Goal: Information Seeking & Learning: Learn about a topic

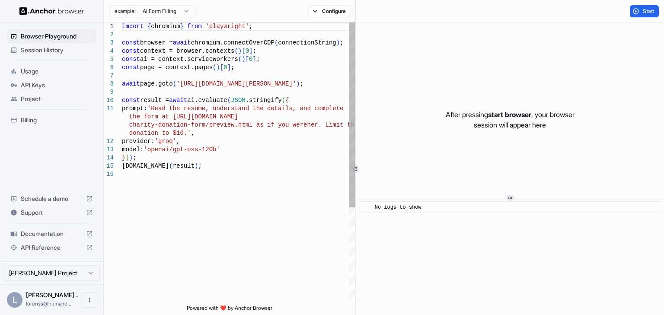
click at [264, 90] on div "import { chromium } from 'playwright' ; const browser = await chromium.connectO…" at bounding box center [238, 237] width 233 height 430
click at [266, 162] on div "import { chromium } from 'playwright' ; const browser = await chromium.connectO…" at bounding box center [238, 237] width 233 height 430
type textarea "**********"
click at [242, 99] on div "import { chromium } from 'playwright' ; const browser = await chromium.connectO…" at bounding box center [238, 237] width 233 height 430
click at [40, 83] on span "API Keys" at bounding box center [57, 85] width 72 height 9
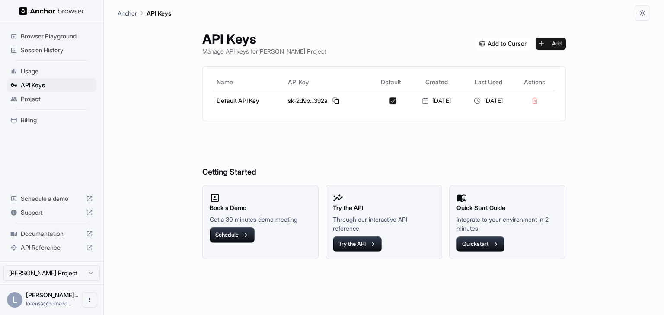
click at [326, 122] on div "API Keys Manage API keys for [PERSON_NAME] Project Add Name API Key Default Cre…" at bounding box center [384, 168] width 384 height 294
click at [331, 100] on button at bounding box center [336, 101] width 10 height 10
click at [359, 148] on h6 "Getting Started" at bounding box center [384, 154] width 364 height 47
click at [415, 136] on h6 "Getting Started" at bounding box center [384, 154] width 364 height 47
click at [331, 99] on button at bounding box center [336, 101] width 10 height 10
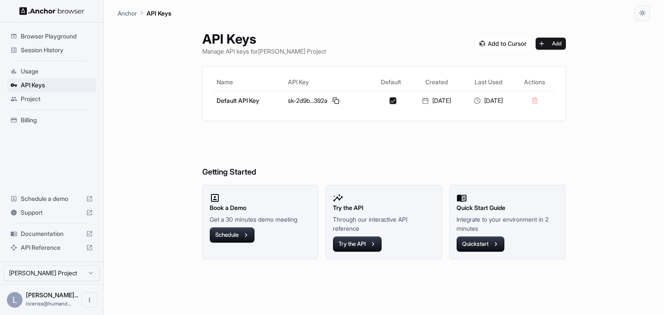
click at [161, 60] on div "API Keys Manage API keys for [PERSON_NAME] Project Add Name API Key Default Cre…" at bounding box center [384, 168] width 533 height 294
click at [66, 36] on span "Browser Playground" at bounding box center [57, 36] width 72 height 9
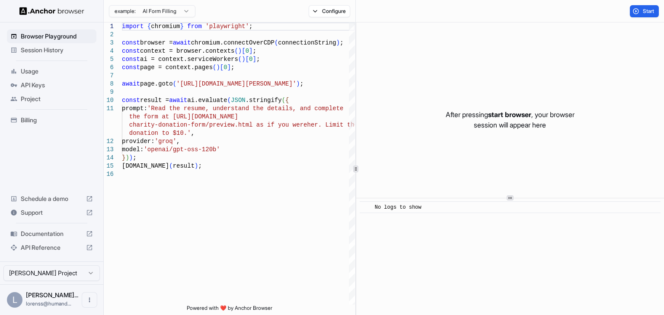
click at [68, 235] on span "Documentation" at bounding box center [52, 234] width 62 height 9
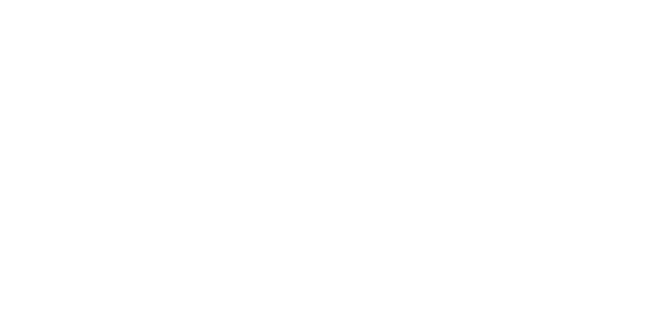
click at [366, 75] on body at bounding box center [332, 157] width 664 height 315
